Goal: Task Accomplishment & Management: Use online tool/utility

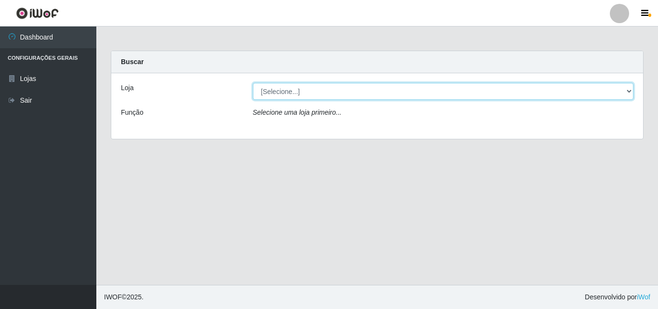
click at [317, 94] on select "[Selecione...] BomQueSó Agreste - Loja 3" at bounding box center [443, 91] width 381 height 17
select select "215"
click at [253, 83] on select "[Selecione...] BomQueSó Agreste - Loja 3" at bounding box center [443, 91] width 381 height 17
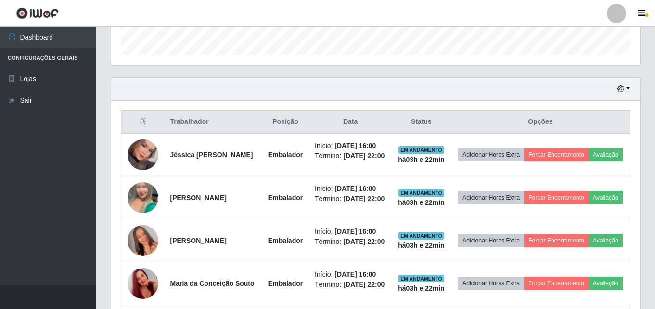
scroll to position [433, 0]
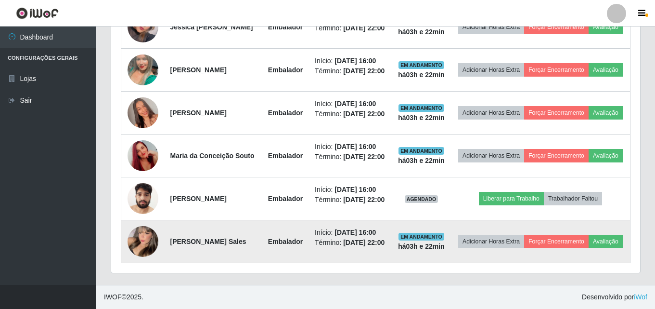
click at [198, 245] on strong "[PERSON_NAME] Sales" at bounding box center [208, 241] width 76 height 8
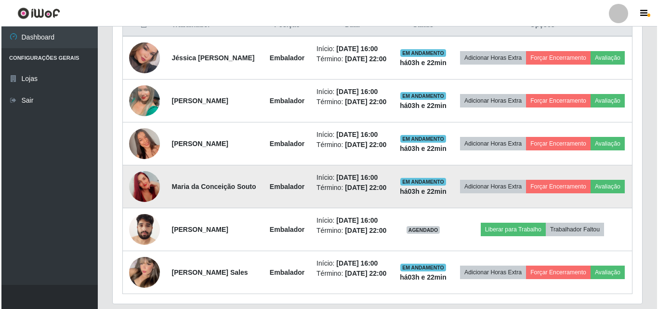
scroll to position [385, 0]
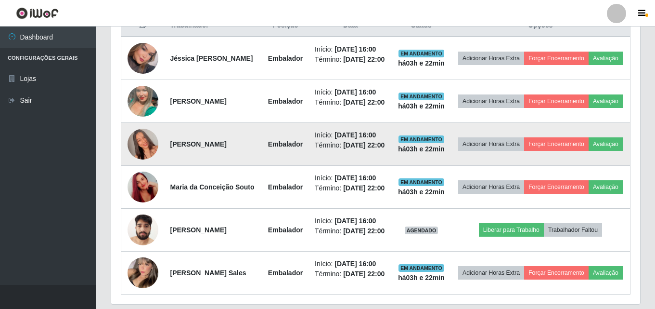
click at [142, 160] on img at bounding box center [143, 144] width 31 height 55
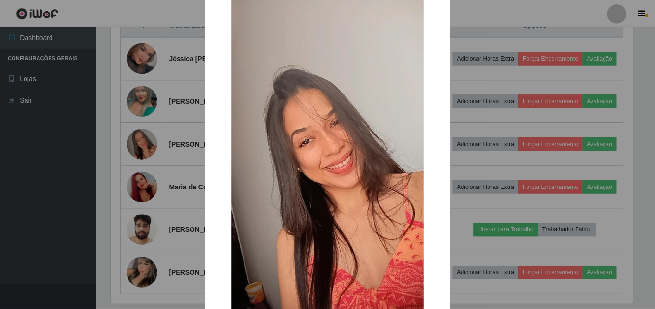
scroll to position [48, 0]
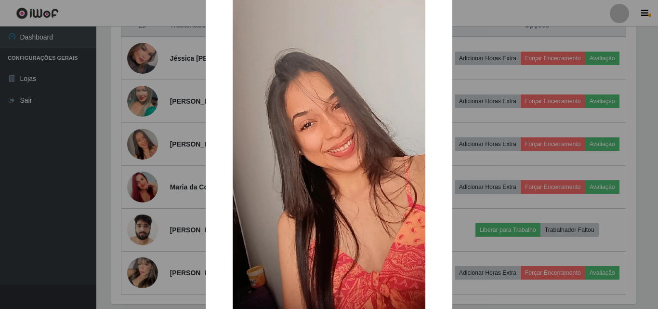
click at [167, 105] on div "× OK Cancel" at bounding box center [329, 154] width 658 height 309
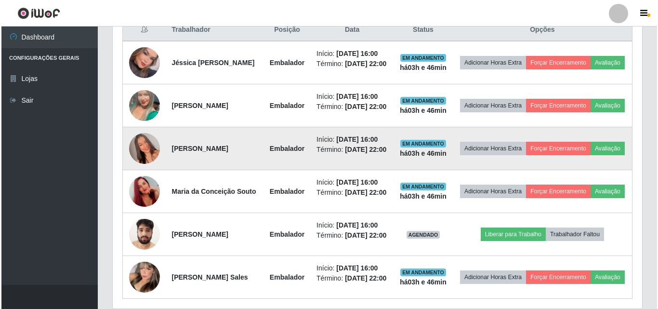
scroll to position [364, 0]
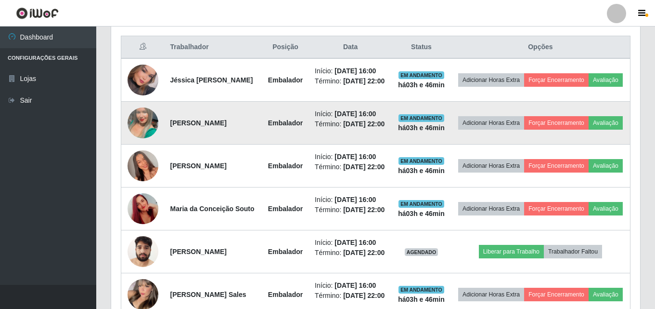
click at [137, 133] on img at bounding box center [143, 122] width 31 height 55
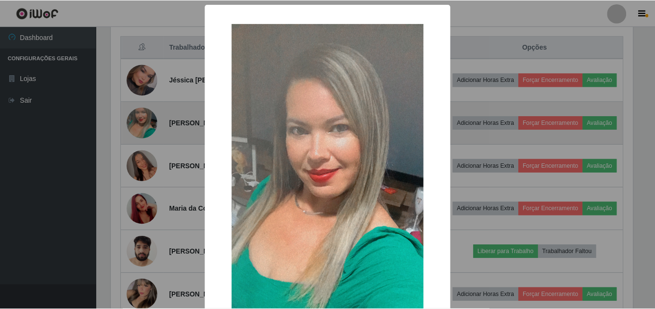
scroll to position [200, 524]
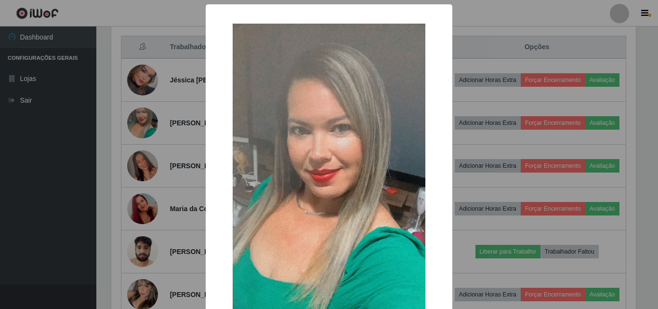
click at [602, 102] on div "× OK Cancel" at bounding box center [329, 154] width 658 height 309
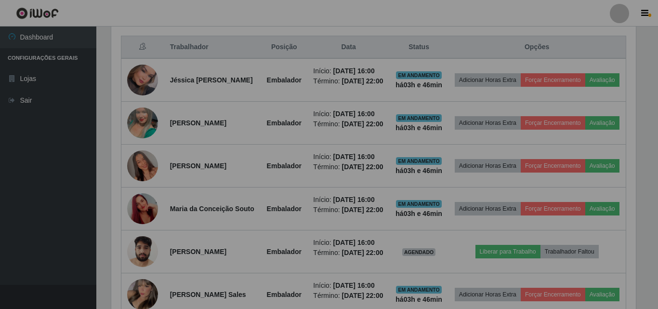
scroll to position [200, 529]
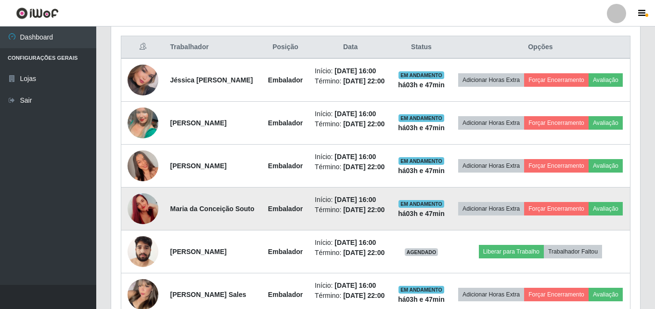
click at [136, 225] on img at bounding box center [143, 208] width 31 height 55
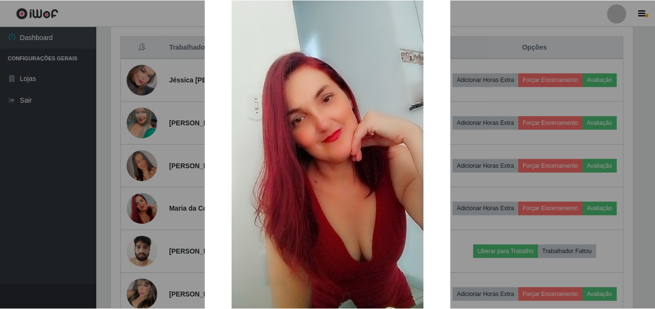
scroll to position [48, 0]
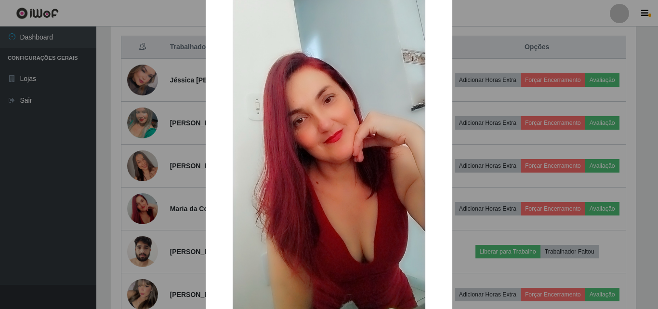
click at [168, 128] on div "× OK Cancel" at bounding box center [329, 154] width 658 height 309
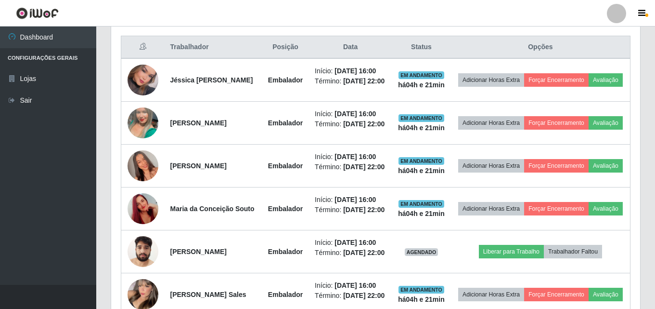
scroll to position [93, 0]
